Goal: Browse casually

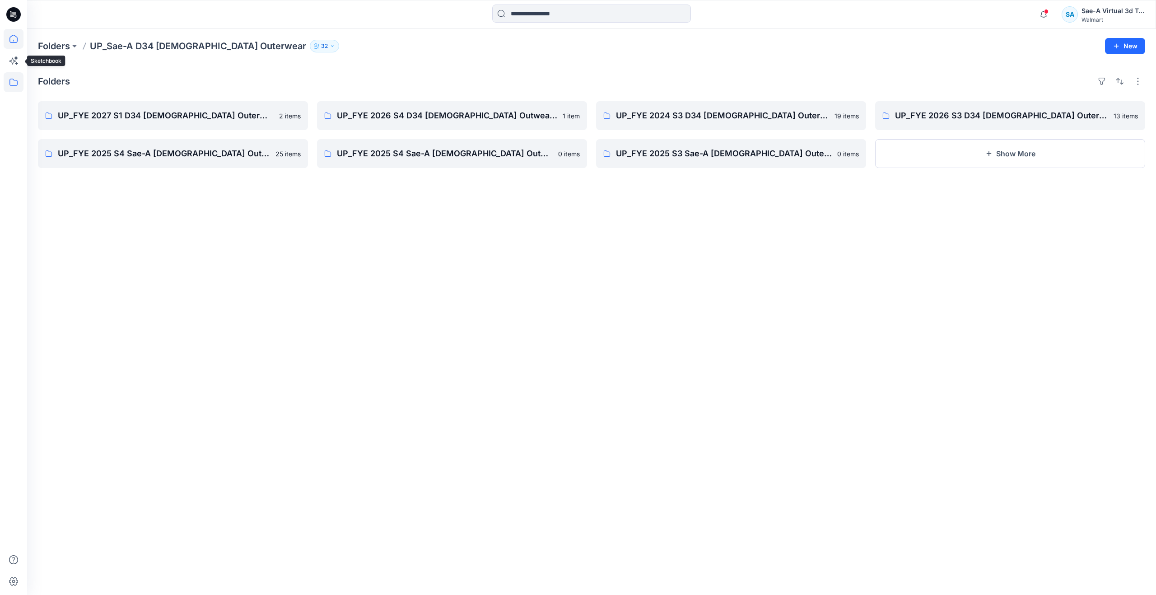
click at [7, 39] on icon at bounding box center [14, 39] width 20 height 20
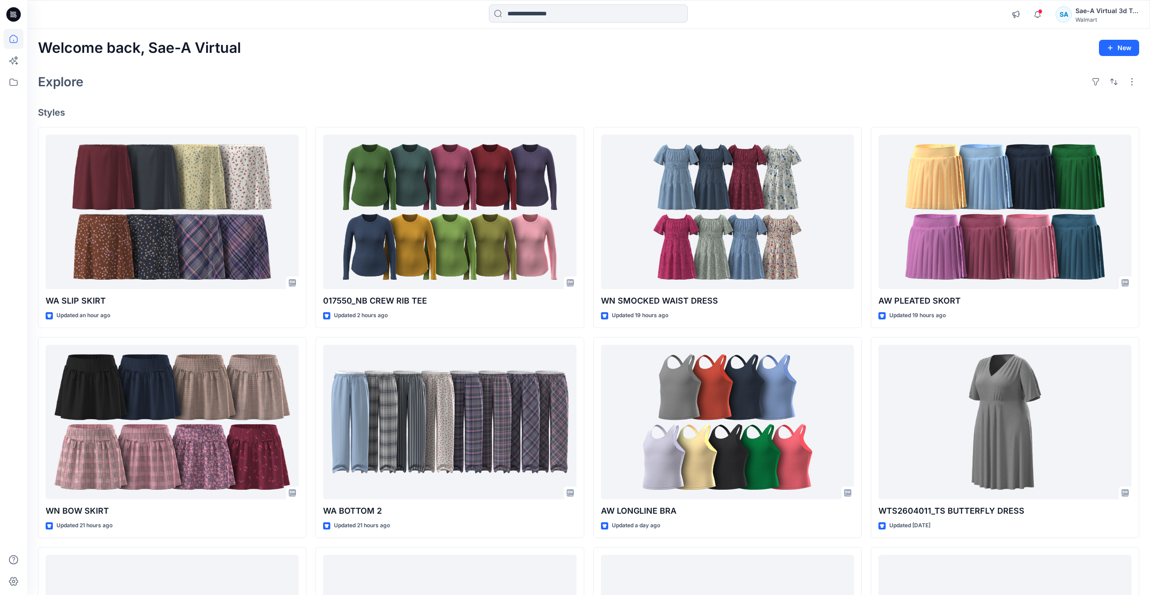
click at [374, 82] on div "Explore" at bounding box center [588, 82] width 1101 height 22
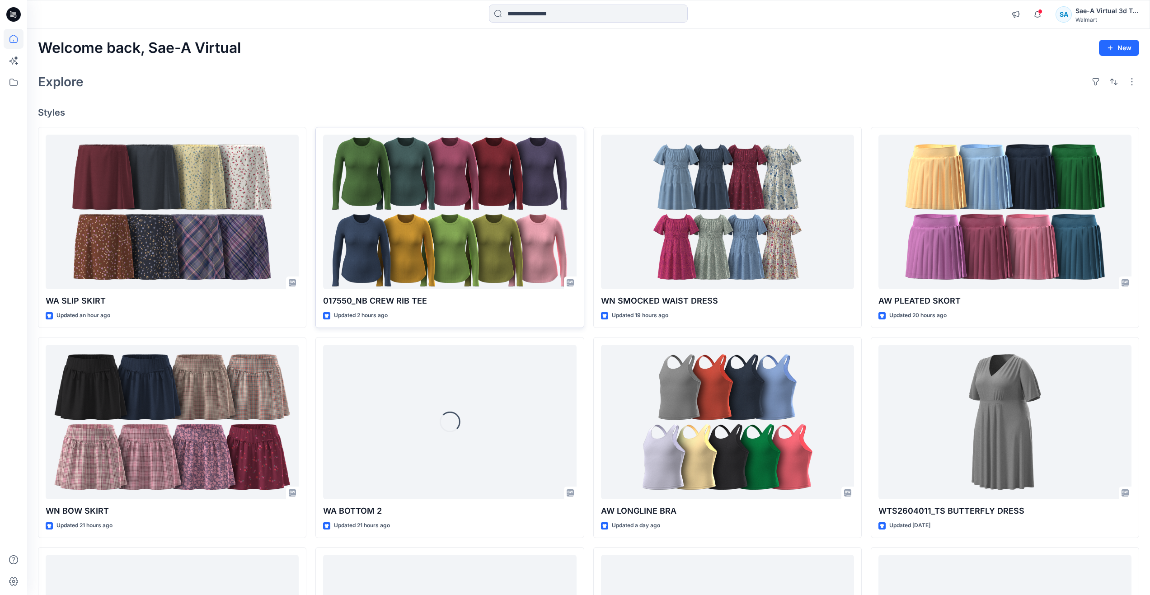
drag, startPoint x: 351, startPoint y: 100, endPoint x: 447, endPoint y: 150, distance: 108.7
click at [351, 100] on div "Welcome back, Sae-A Virtual New Explore Styles [GEOGRAPHIC_DATA] SLIP SKIRT Upd…" at bounding box center [588, 410] width 1123 height 763
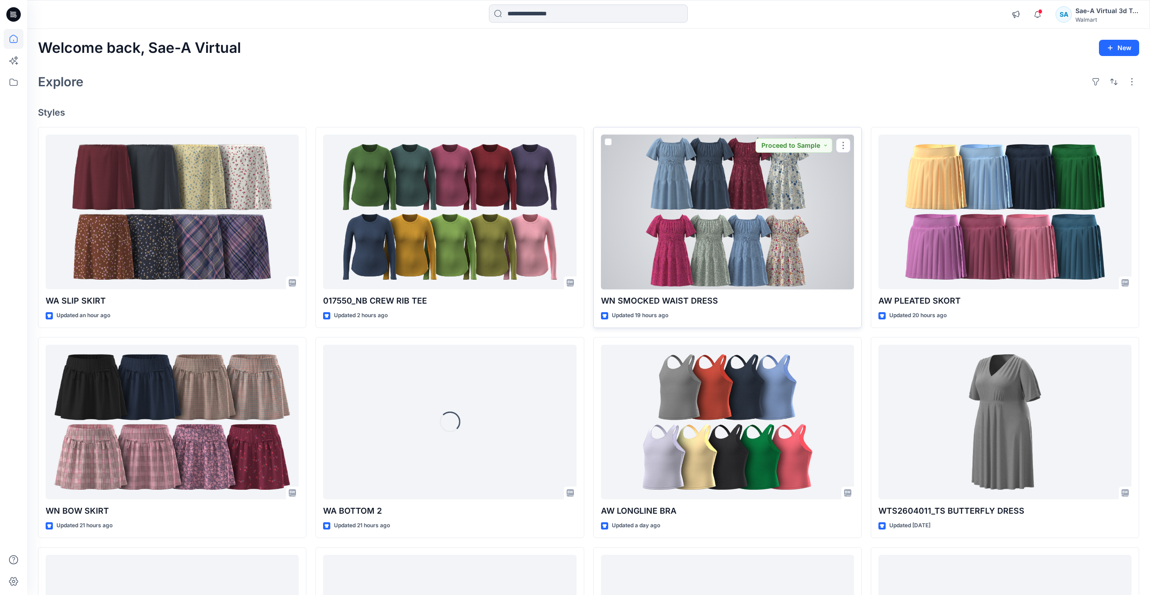
click at [709, 239] on div at bounding box center [727, 212] width 253 height 155
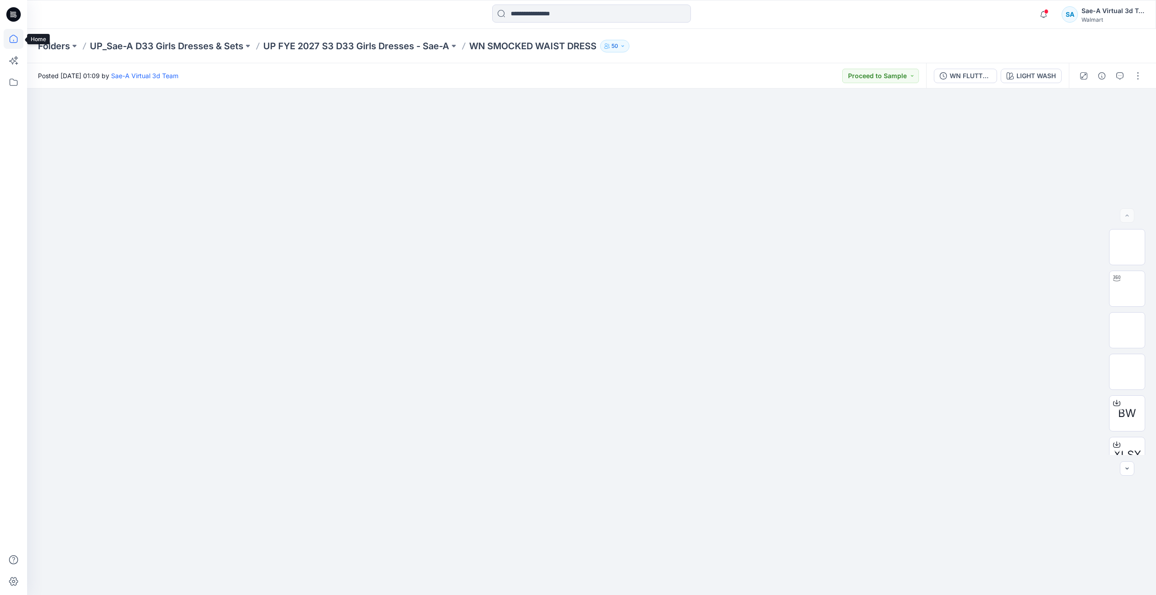
click at [18, 46] on icon at bounding box center [14, 39] width 20 height 20
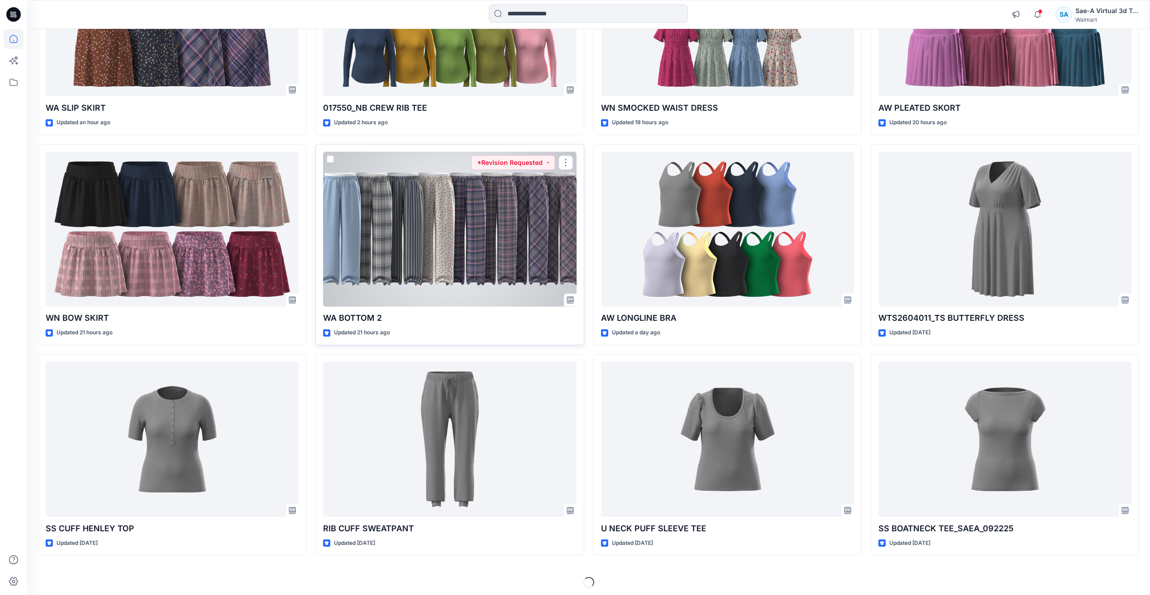
scroll to position [197, 0]
